Goal: Navigation & Orientation: Find specific page/section

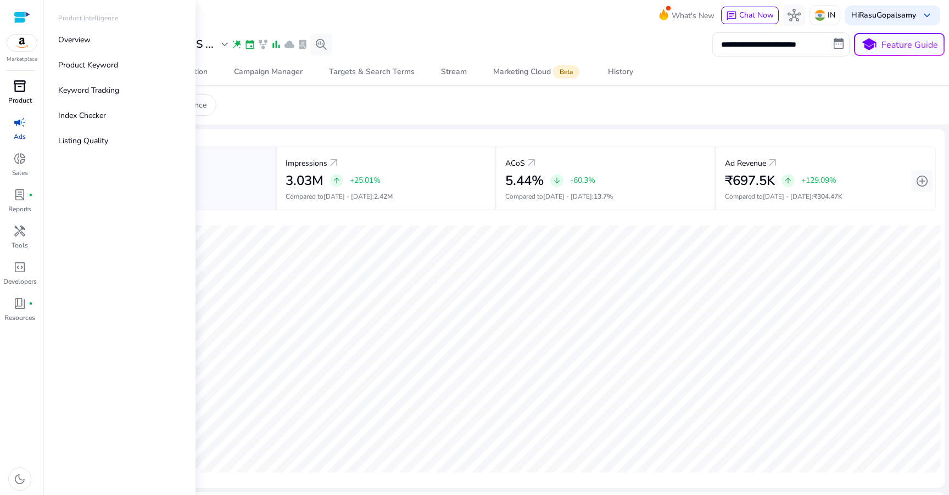
click at [26, 86] on div "inventory_2" at bounding box center [19, 86] width 31 height 18
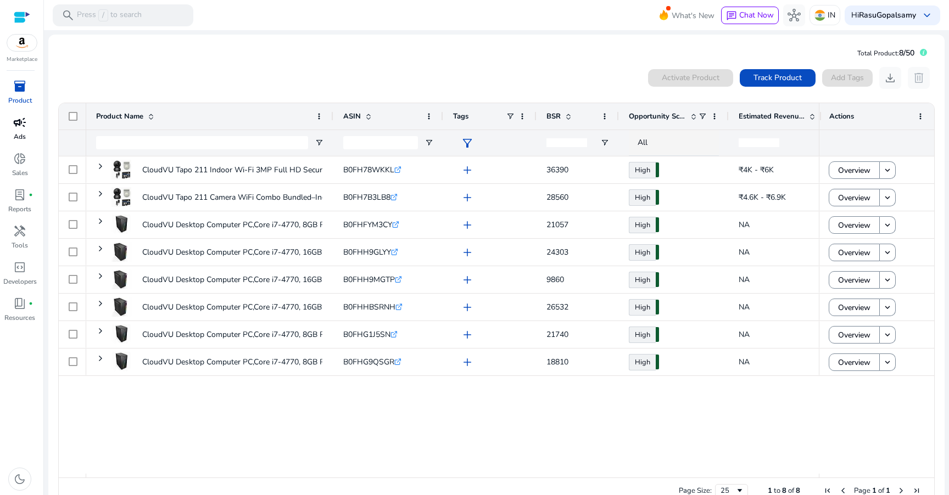
click at [19, 127] on span "campaign" at bounding box center [19, 122] width 13 height 13
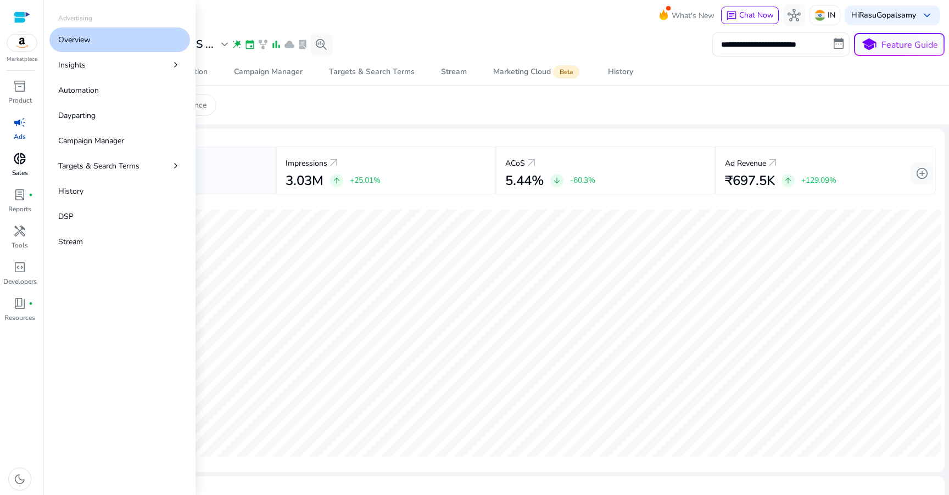
click at [20, 153] on span "donut_small" at bounding box center [19, 158] width 13 height 13
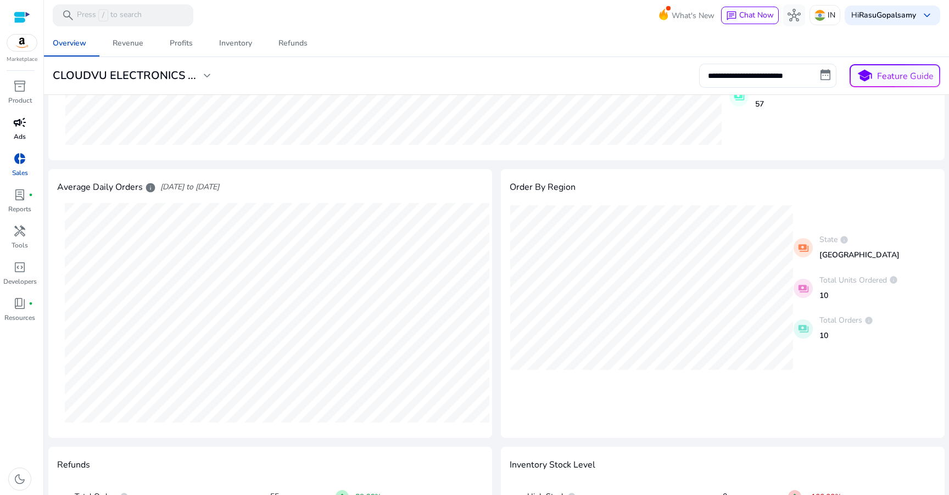
scroll to position [259, 0]
